Goal: Task Accomplishment & Management: Manage account settings

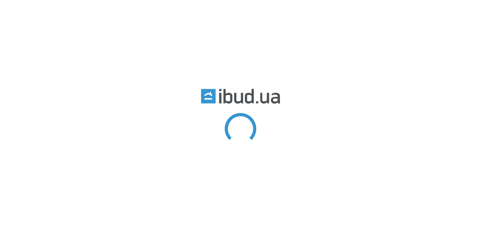
radio input "true"
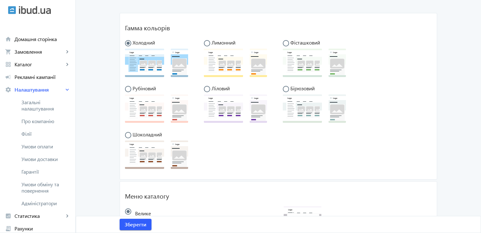
scroll to position [50, 0]
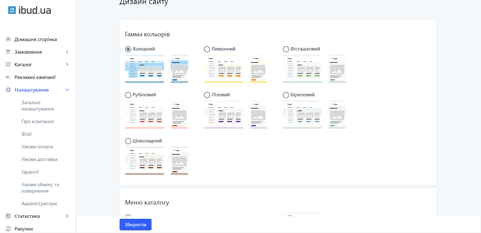
click at [283, 50] on input "radio" at bounding box center [289, 52] width 13 height 13
radio input "true"
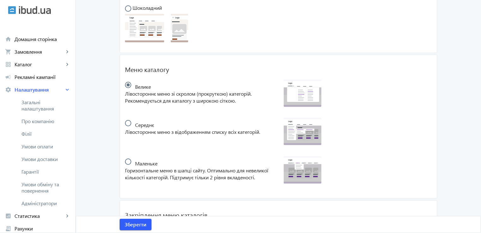
scroll to position [186, 0]
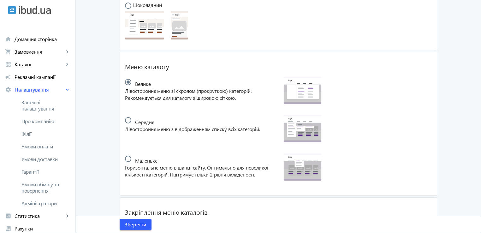
click at [127, 118] on input "radio" at bounding box center [131, 123] width 13 height 13
radio input "true"
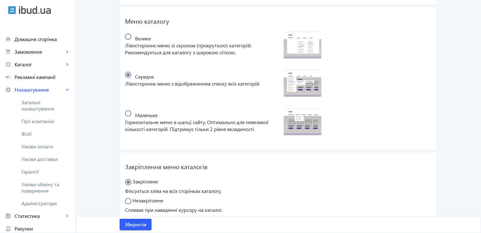
scroll to position [237, 0]
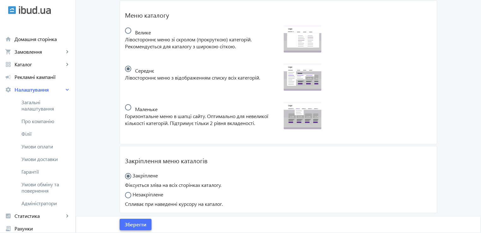
click at [134, 226] on span "Зберегти" at bounding box center [136, 224] width 22 height 7
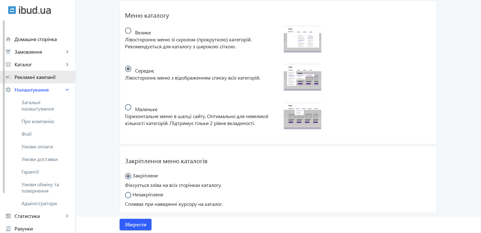
click at [48, 77] on span "Рекламні кампанії" at bounding box center [43, 77] width 56 height 6
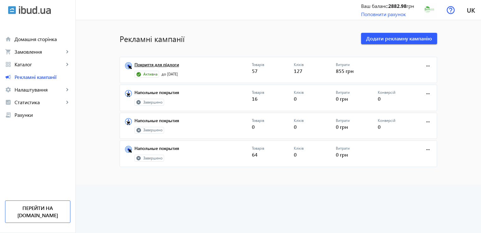
click at [166, 64] on link "Покриття для підлоги" at bounding box center [192, 66] width 117 height 9
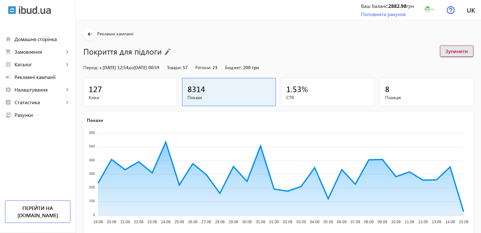
drag, startPoint x: 480, startPoint y: 62, endPoint x: 484, endPoint y: 96, distance: 33.4
click at [480, 96] on html "arrow_back home Домашня сторінка shopping_cart Замовлення keyboard_arrow_right …" at bounding box center [240, 209] width 481 height 419
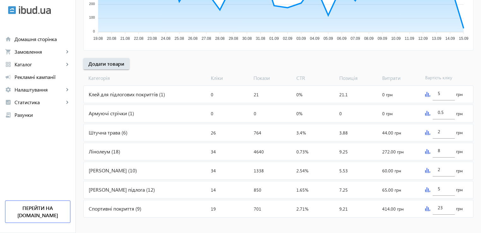
scroll to position [185, 0]
